Goal: Task Accomplishment & Management: Complete application form

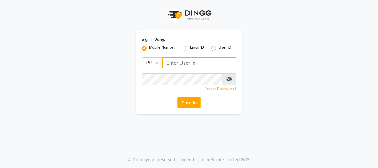
click at [180, 62] on input "Username" at bounding box center [199, 63] width 74 height 12
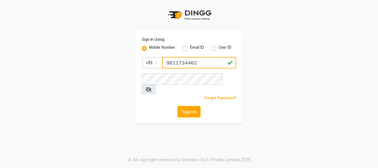
type input "9811734462"
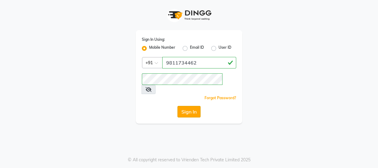
click at [193, 106] on button "Sign In" at bounding box center [189, 112] width 23 height 12
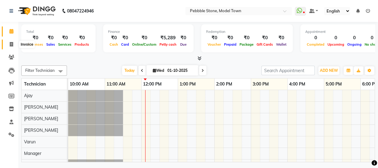
click at [12, 43] on icon at bounding box center [11, 44] width 3 height 5
select select "8684"
select select "service"
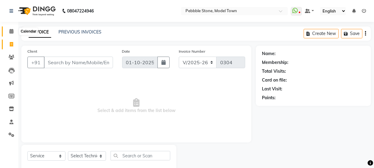
click at [9, 29] on icon at bounding box center [11, 31] width 4 height 5
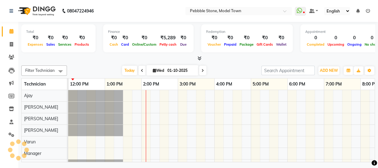
scroll to position [0, 73]
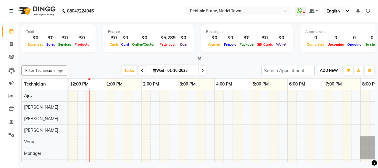
click at [327, 71] on span "ADD NEW" at bounding box center [329, 70] width 18 height 5
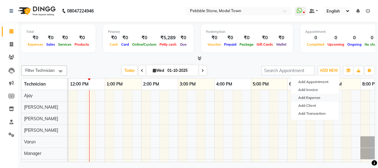
click at [308, 95] on link "Add Expense" at bounding box center [315, 98] width 48 height 8
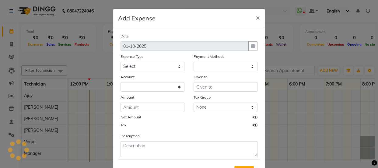
select select "1"
select select "7952"
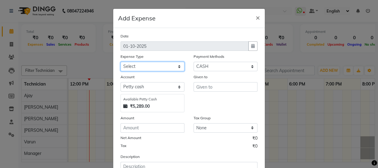
click at [164, 64] on select "Select Advance Salary Bank charges Car maintenance Cash transfer to bank Cash t…" at bounding box center [153, 66] width 64 height 9
select select "24062"
click at [121, 62] on select "Select Advance Salary Bank charges Car maintenance Cash transfer to bank Cash t…" at bounding box center [153, 66] width 64 height 9
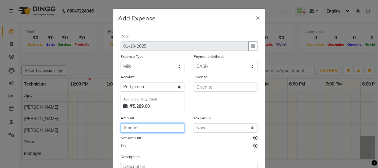
click at [142, 129] on input "number" at bounding box center [153, 127] width 64 height 9
type input "76"
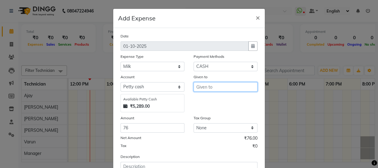
click at [206, 86] on input "text" at bounding box center [226, 86] width 64 height 9
click at [207, 97] on ngb-highlight "O mkar" at bounding box center [209, 100] width 16 height 6
type input "[PERSON_NAME]"
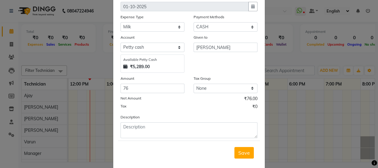
scroll to position [51, 0]
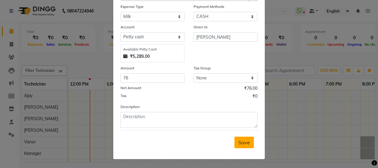
click at [239, 143] on span "Save" at bounding box center [245, 143] width 12 height 6
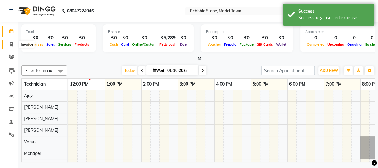
click at [12, 43] on icon at bounding box center [11, 44] width 3 height 5
select select "service"
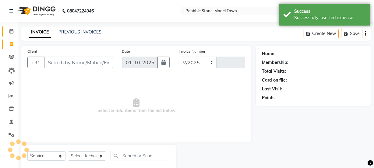
select select "8684"
type input "0304"
click at [11, 29] on icon at bounding box center [11, 31] width 4 height 5
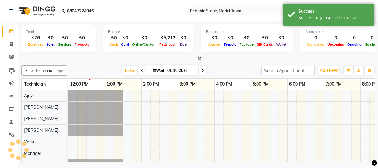
scroll to position [0, 73]
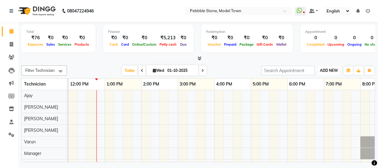
click at [328, 71] on span "ADD NEW" at bounding box center [329, 70] width 18 height 5
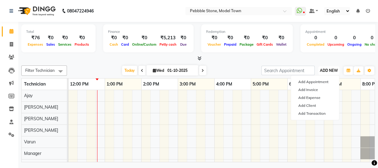
click at [328, 71] on span "ADD NEW" at bounding box center [329, 70] width 18 height 5
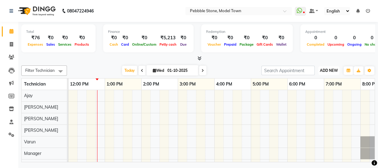
click at [326, 71] on span "ADD NEW" at bounding box center [329, 70] width 18 height 5
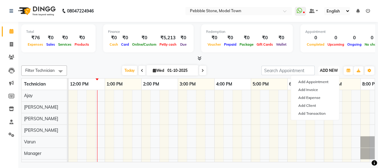
click at [326, 71] on span "ADD NEW" at bounding box center [329, 70] width 18 height 5
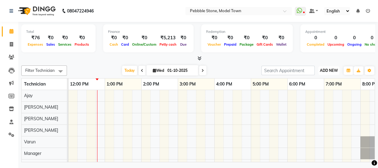
click at [326, 70] on span "ADD NEW" at bounding box center [329, 70] width 18 height 5
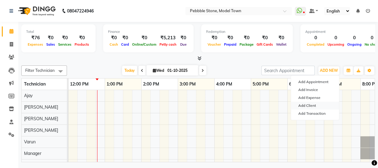
click at [326, 105] on link "Add Client" at bounding box center [315, 106] width 48 height 8
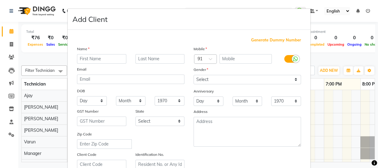
scroll to position [0, 0]
click at [323, 69] on ngb-modal-window "Add Client Generate Dummy Number Name Email DOB Day 01 02 03 04 05 06 07 08 09 …" at bounding box center [189, 84] width 378 height 168
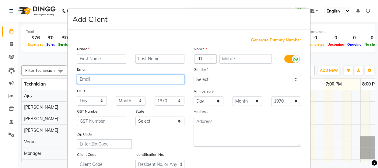
click at [157, 82] on input "email" at bounding box center [131, 79] width 108 height 9
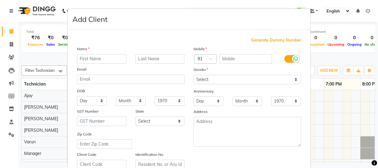
click at [350, 132] on ngb-modal-window "Add Client Generate Dummy Number Name Email DOB Day 01 02 03 04 05 06 07 08 09 …" at bounding box center [189, 84] width 378 height 168
click at [344, 129] on ngb-modal-window "Add Client Generate Dummy Number Name Email DOB Day 01 02 03 04 05 06 07 08 09 …" at bounding box center [189, 84] width 378 height 168
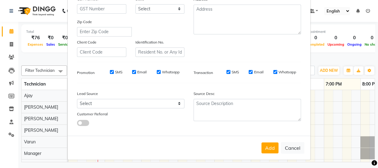
scroll to position [115, 0]
click at [289, 149] on button "Cancel" at bounding box center [292, 148] width 23 height 12
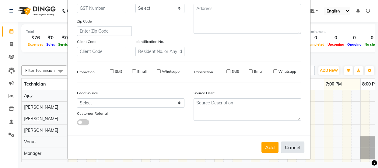
select select
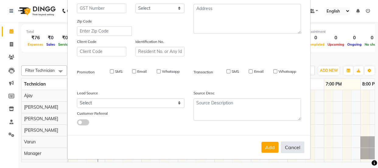
select select
checkbox input "false"
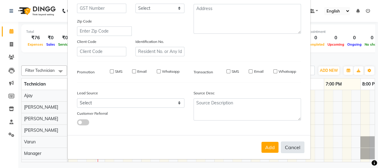
checkbox input "false"
